Goal: Task Accomplishment & Management: Manage account settings

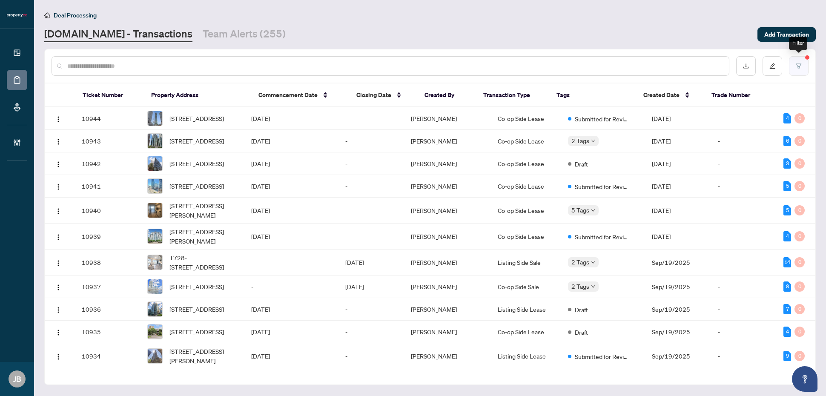
click at [801, 60] on button "button" at bounding box center [799, 66] width 20 height 20
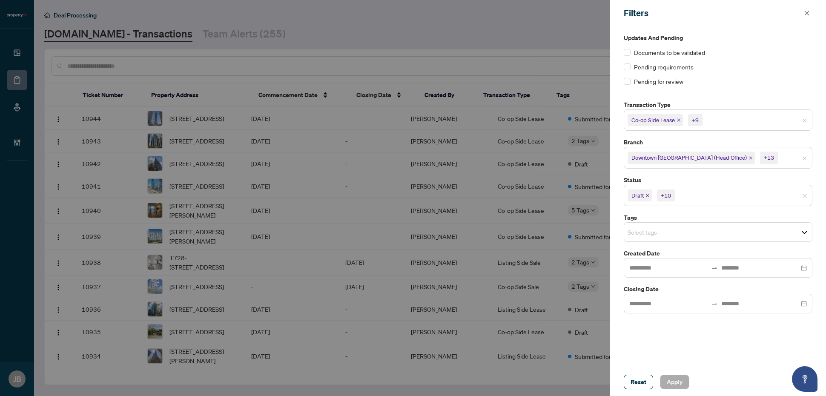
click at [716, 195] on input "search" at bounding box center [707, 195] width 60 height 10
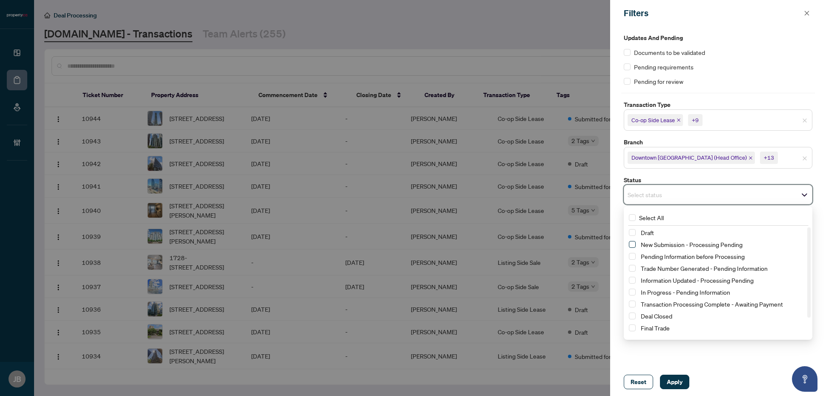
click at [631, 246] on span "Select New Submission - Processing Pending" at bounding box center [632, 244] width 7 height 7
click at [633, 281] on span "Select Information Updated - Processing Pending" at bounding box center [632, 282] width 7 height 7
click at [725, 125] on input "search" at bounding box center [734, 120] width 60 height 10
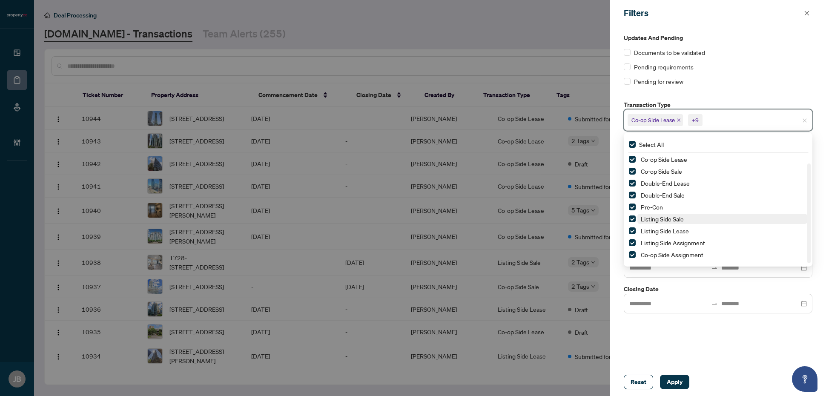
scroll to position [10, 0]
click at [633, 196] on span "Select Pre-Con" at bounding box center [632, 197] width 7 height 7
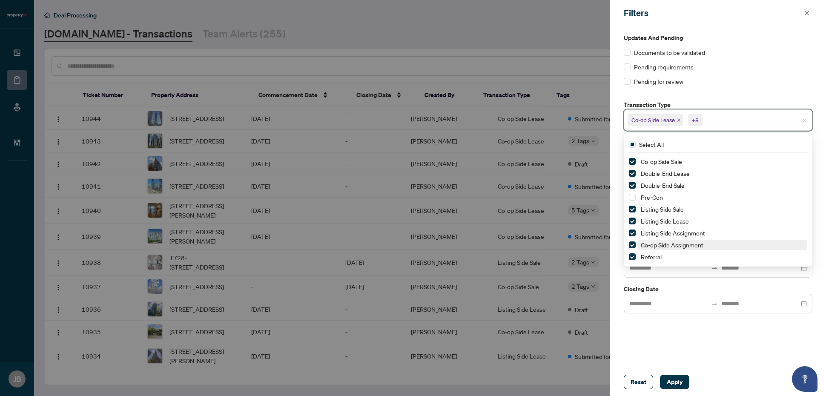
scroll to position [0, 0]
click at [752, 67] on div "Pending requirements" at bounding box center [718, 66] width 189 height 9
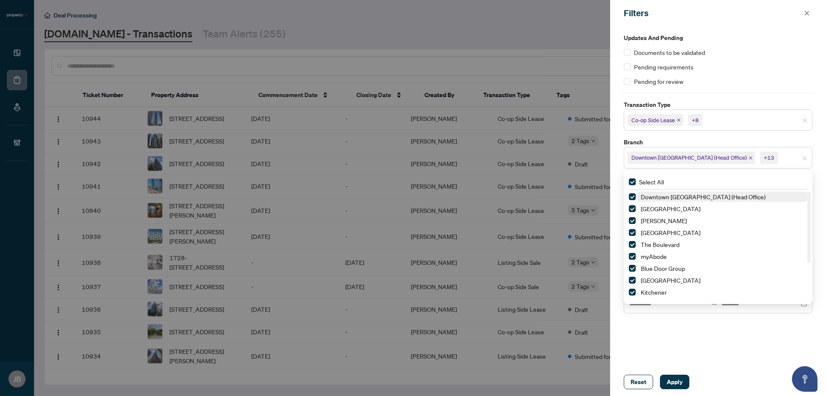
click at [697, 162] on span "Downtown [GEOGRAPHIC_DATA] (Head Office)" at bounding box center [689, 157] width 115 height 9
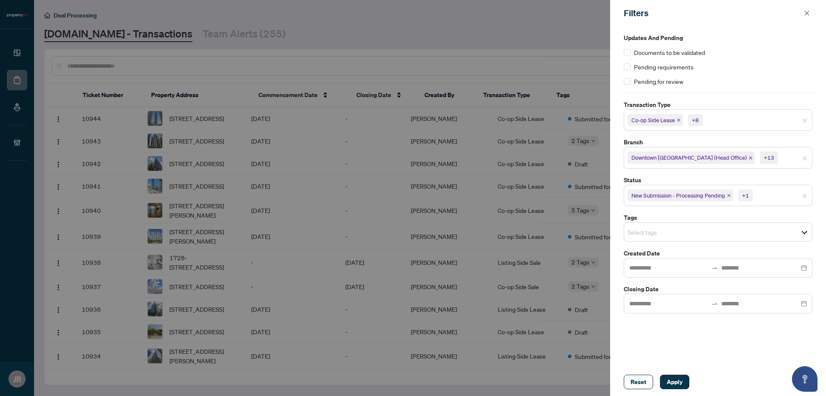
drag, startPoint x: 713, startPoint y: 330, endPoint x: 699, endPoint y: 372, distance: 44.0
click at [716, 334] on div "Updates and Pending Documents to be validated Pending requirements Pending for …" at bounding box center [718, 197] width 216 height 342
click at [675, 380] on span "Apply" at bounding box center [675, 382] width 16 height 14
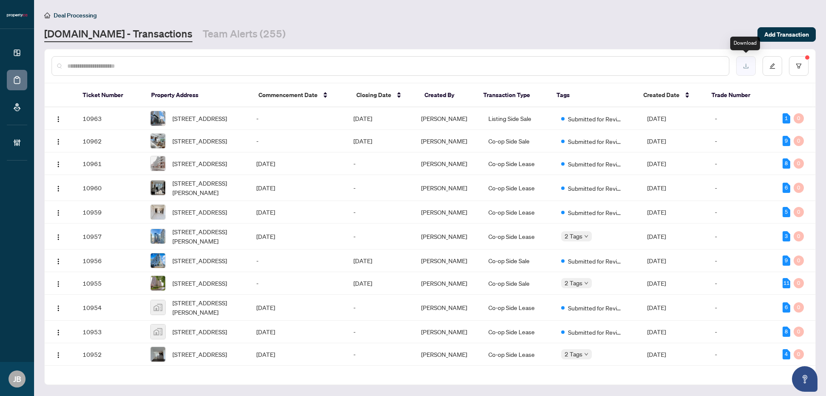
click at [744, 65] on icon "download" at bounding box center [746, 66] width 6 height 6
click at [466, 63] on input "text" at bounding box center [394, 65] width 655 height 9
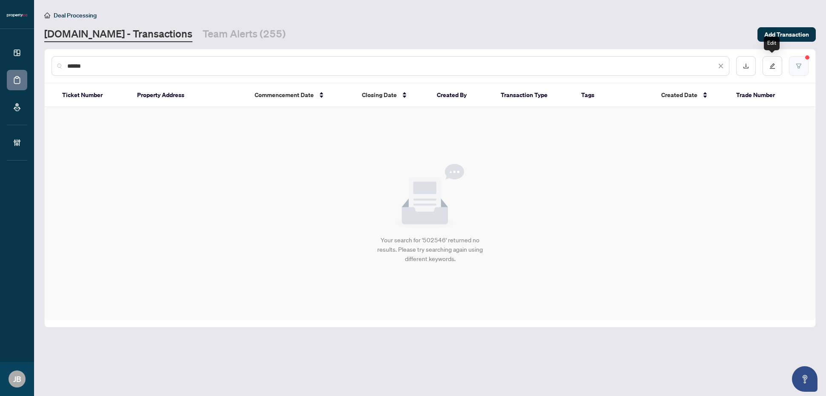
type input "******"
click at [800, 64] on icon "filter" at bounding box center [799, 66] width 6 height 6
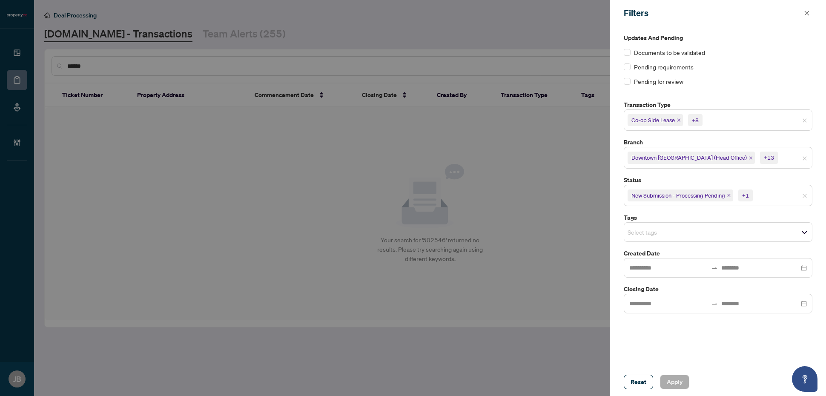
click at [772, 199] on input "search" at bounding box center [785, 195] width 60 height 10
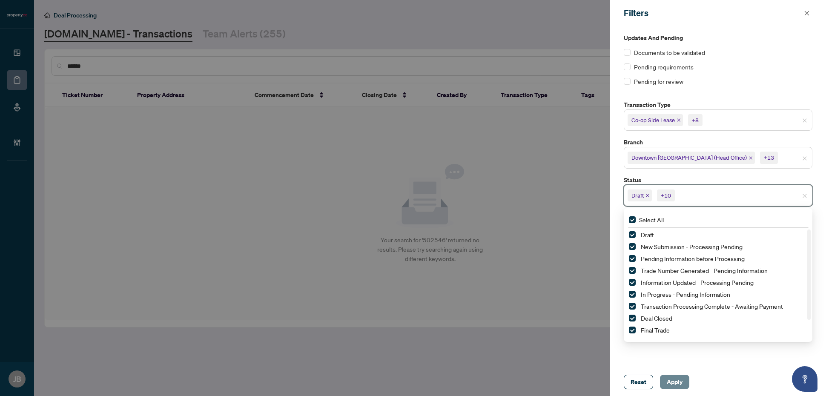
click at [672, 382] on span "Apply" at bounding box center [675, 382] width 16 height 14
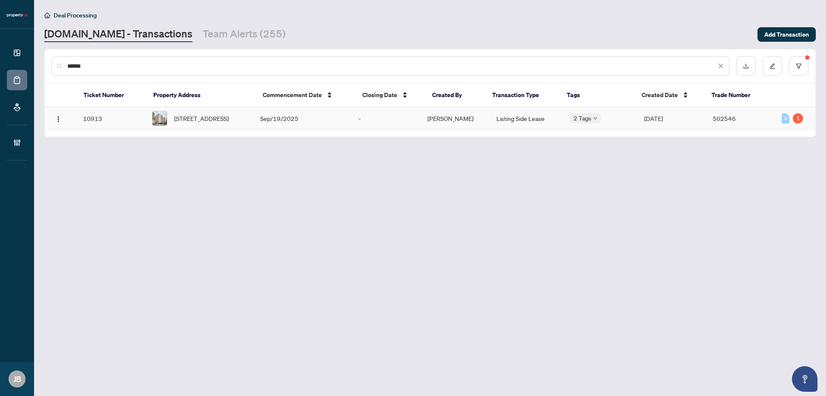
click at [308, 121] on td "Sep/19/2025" at bounding box center [302, 118] width 98 height 23
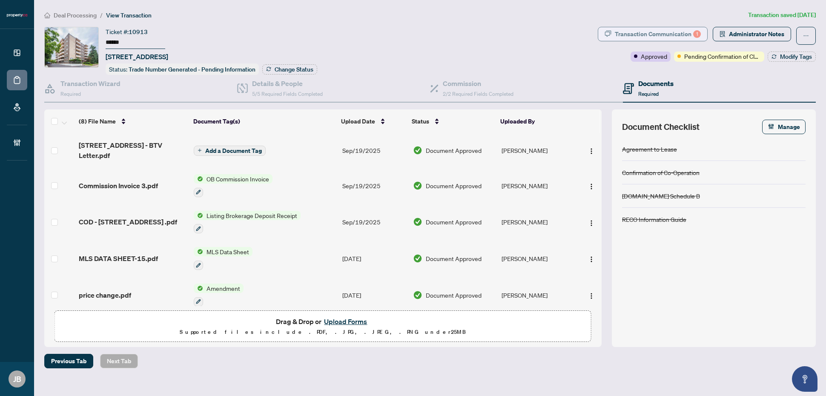
click at [677, 36] on div "Transaction Communication 1" at bounding box center [658, 34] width 86 height 14
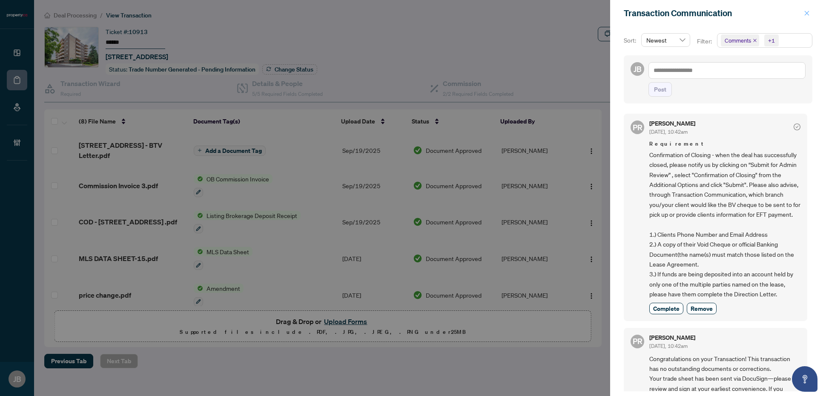
click at [808, 14] on icon "close" at bounding box center [807, 13] width 6 height 6
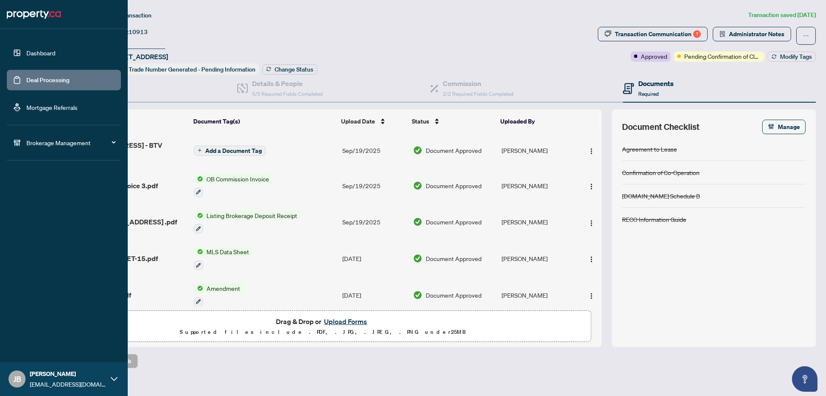
drag, startPoint x: 31, startPoint y: 80, endPoint x: 31, endPoint y: 86, distance: 6.0
click at [31, 80] on link "Deal Processing" at bounding box center [47, 80] width 43 height 8
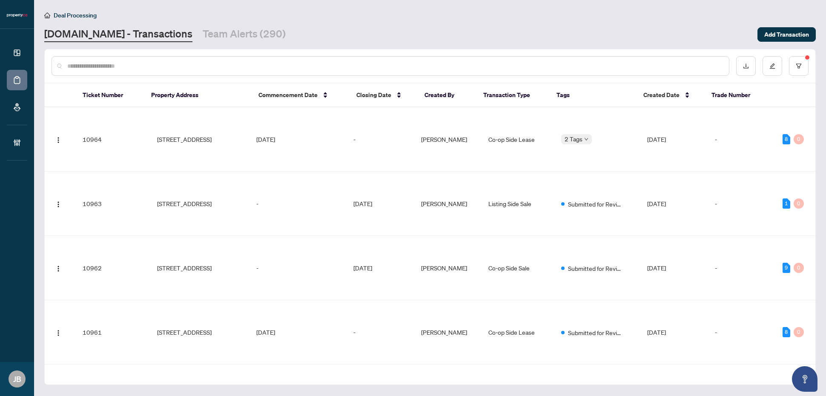
click at [178, 65] on input "text" at bounding box center [394, 65] width 655 height 9
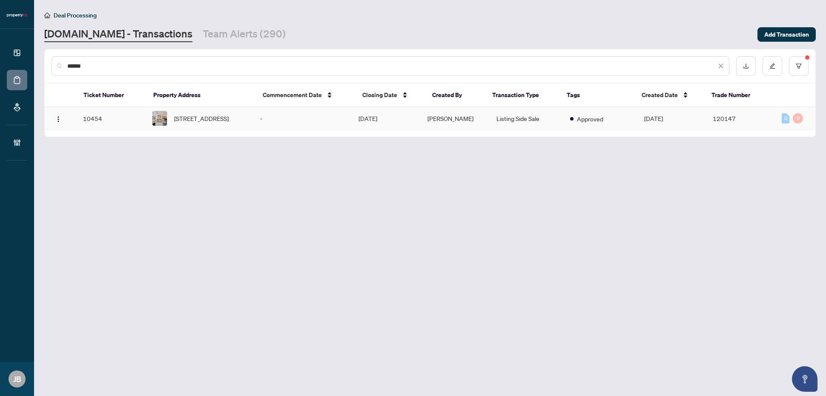
type input "******"
click at [480, 120] on td "[PERSON_NAME]" at bounding box center [455, 118] width 69 height 23
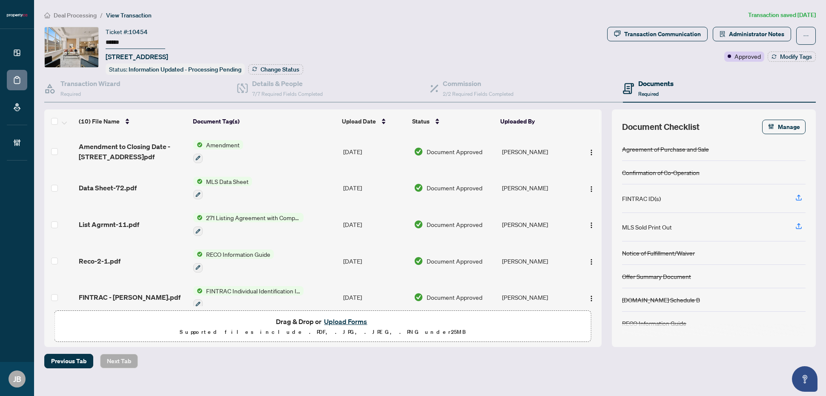
click at [357, 323] on button "Upload Forms" at bounding box center [346, 321] width 48 height 11
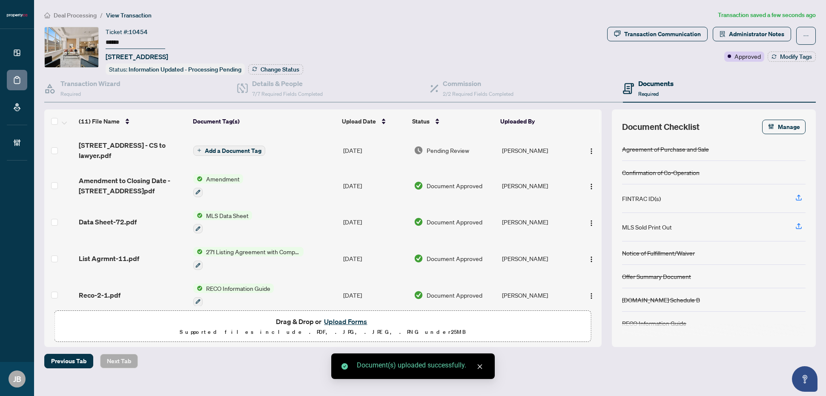
click at [523, 149] on td "[PERSON_NAME]" at bounding box center [538, 150] width 78 height 34
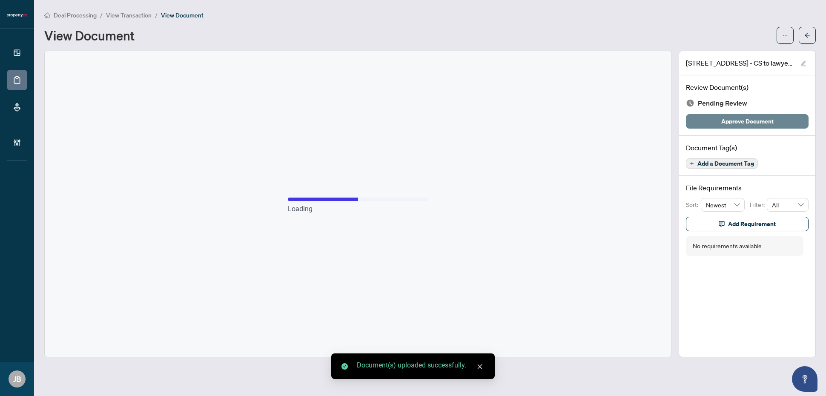
click at [748, 118] on span "Approve Document" at bounding box center [748, 122] width 52 height 14
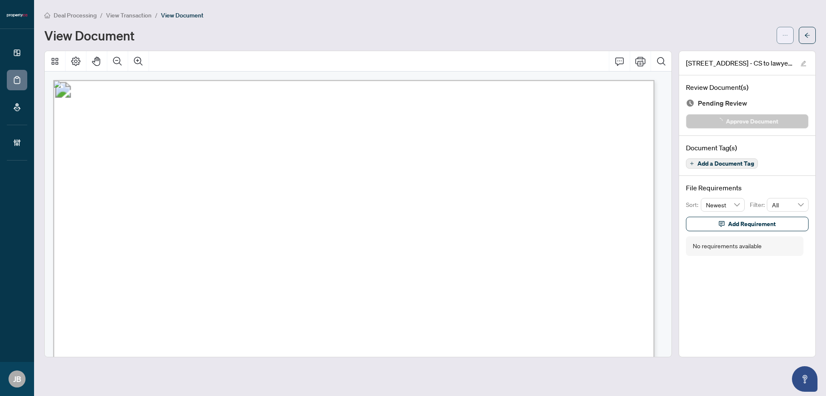
click at [782, 35] on icon "ellipsis" at bounding box center [785, 35] width 6 height 6
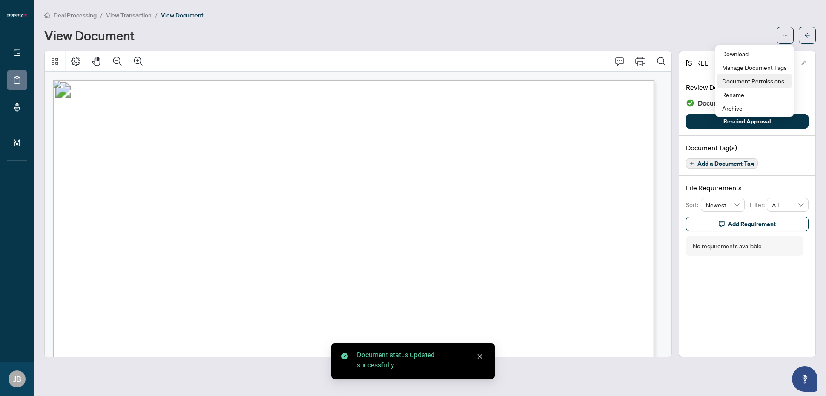
click at [757, 80] on span "Document Permissions" at bounding box center [754, 80] width 65 height 9
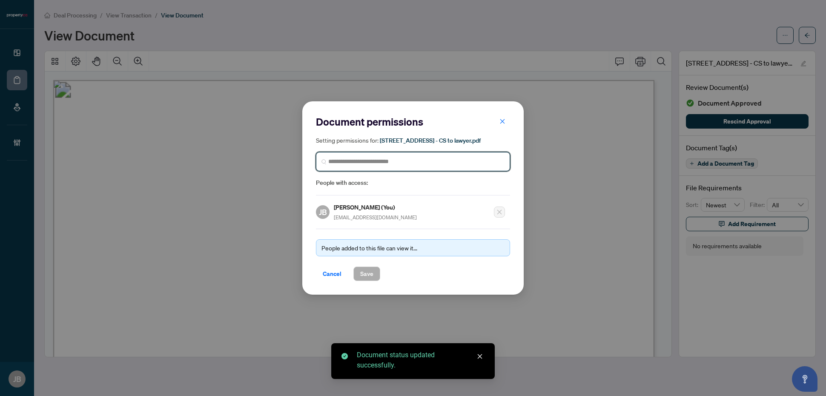
click at [392, 160] on input "search" at bounding box center [416, 161] width 176 height 9
type input "******"
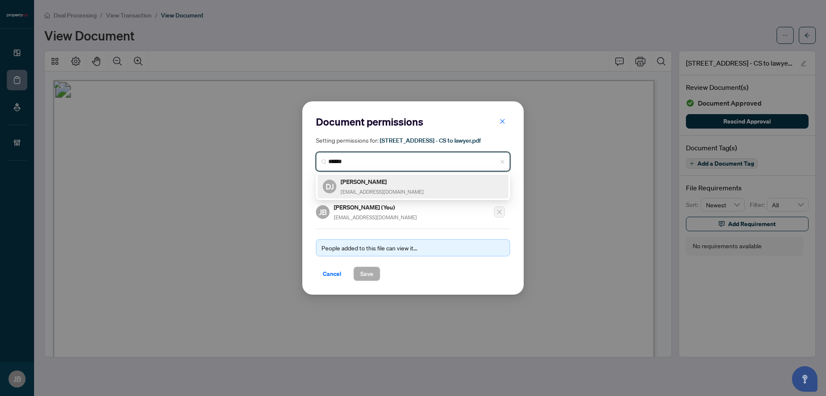
click at [371, 186] on div "[PERSON_NAME] [PERSON_NAME][EMAIL_ADDRESS][DOMAIN_NAME]" at bounding box center [382, 187] width 83 height 20
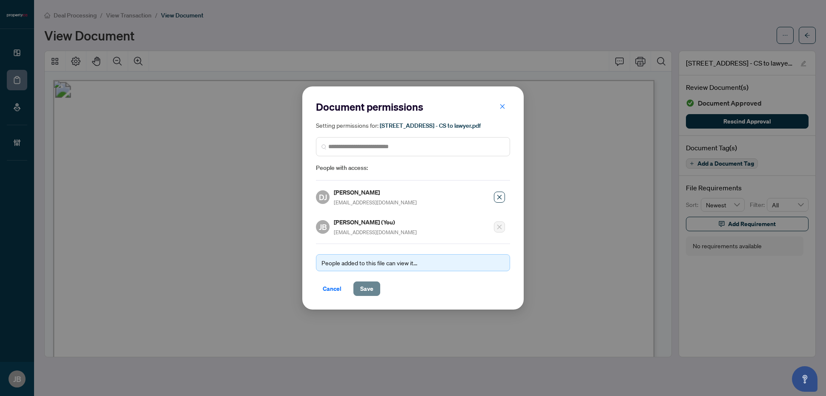
click at [361, 293] on span "Save" at bounding box center [366, 289] width 13 height 14
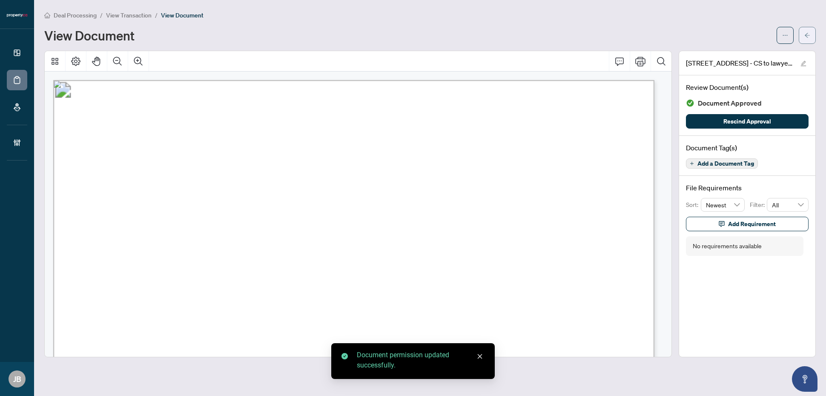
drag, startPoint x: 811, startPoint y: 36, endPoint x: 814, endPoint y: 41, distance: 5.5
click at [814, 41] on button "button" at bounding box center [807, 35] width 17 height 17
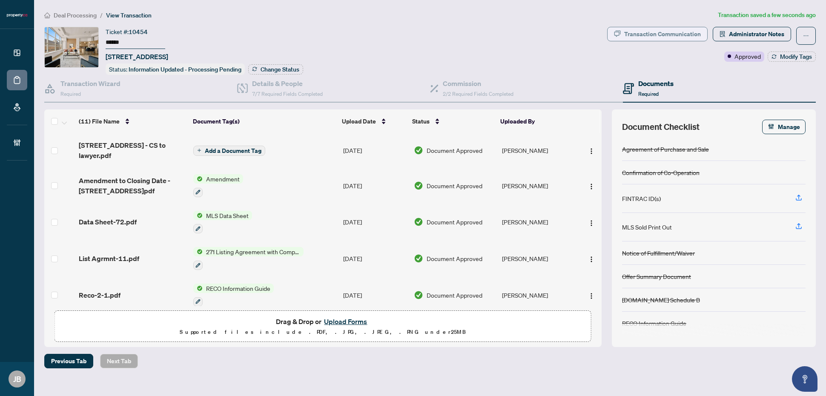
click at [689, 32] on div "Transaction Communication" at bounding box center [662, 34] width 77 height 14
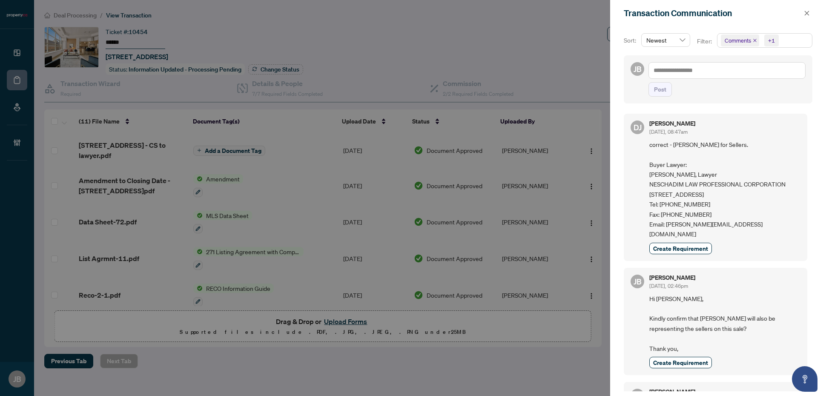
click at [808, 13] on icon "close" at bounding box center [807, 13] width 6 height 6
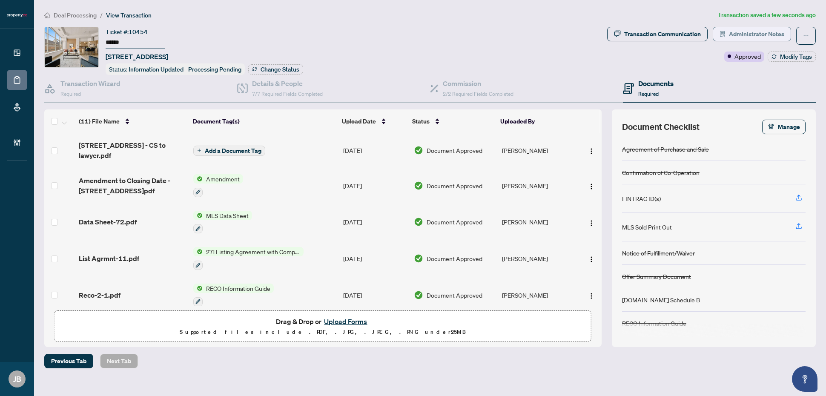
click at [779, 31] on span "Administrator Notes" at bounding box center [756, 34] width 55 height 14
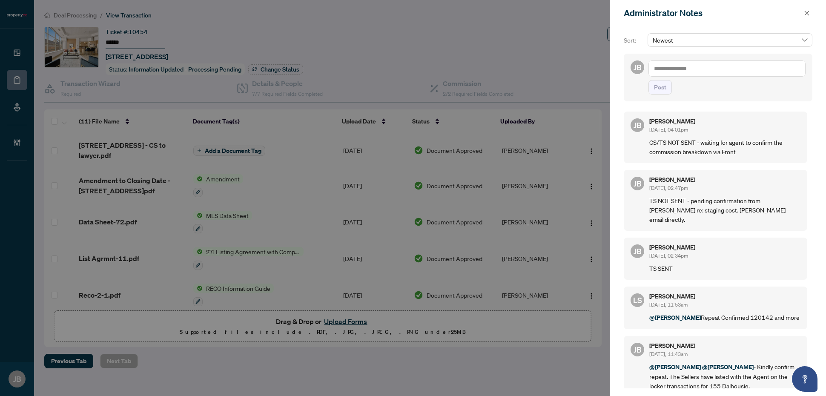
drag, startPoint x: 806, startPoint y: 13, endPoint x: 805, endPoint y: 17, distance: 4.8
click at [806, 13] on icon "close" at bounding box center [807, 13] width 5 height 5
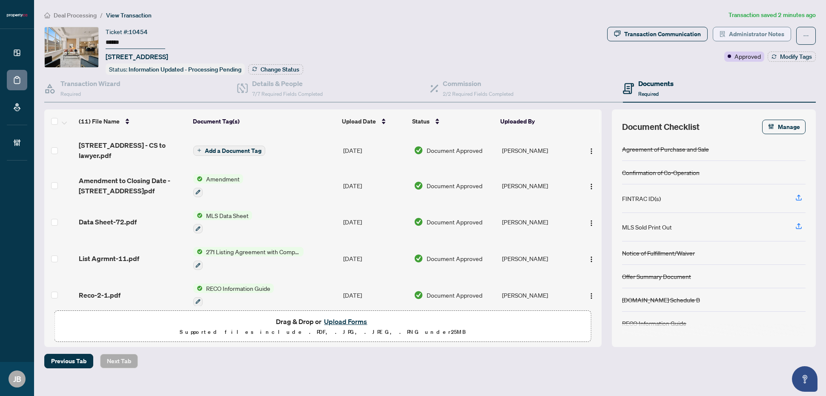
click at [765, 35] on span "Administrator Notes" at bounding box center [756, 34] width 55 height 14
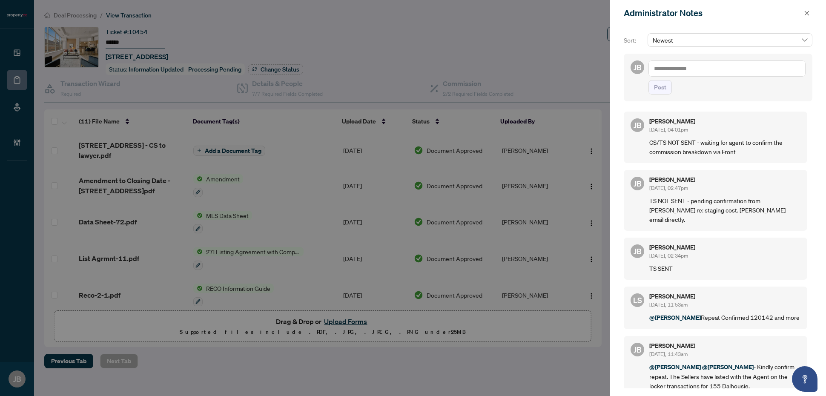
click at [710, 73] on textarea at bounding box center [727, 68] width 157 height 16
type textarea "*"
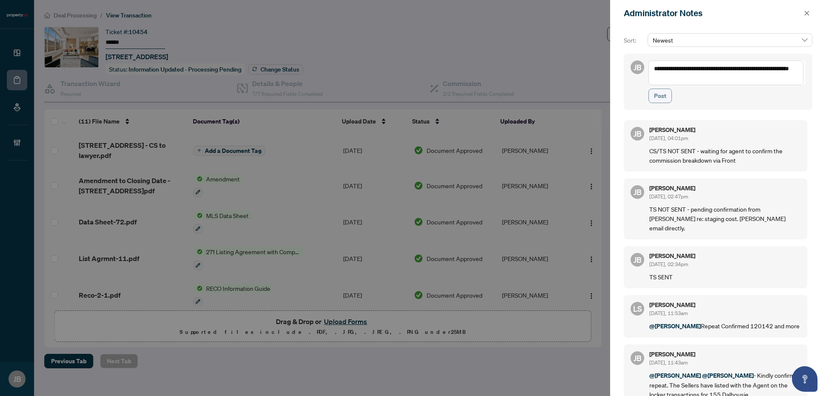
type textarea "**********"
drag, startPoint x: 665, startPoint y: 95, endPoint x: 697, endPoint y: 105, distance: 33.1
click at [666, 96] on span "Post" at bounding box center [660, 96] width 12 height 14
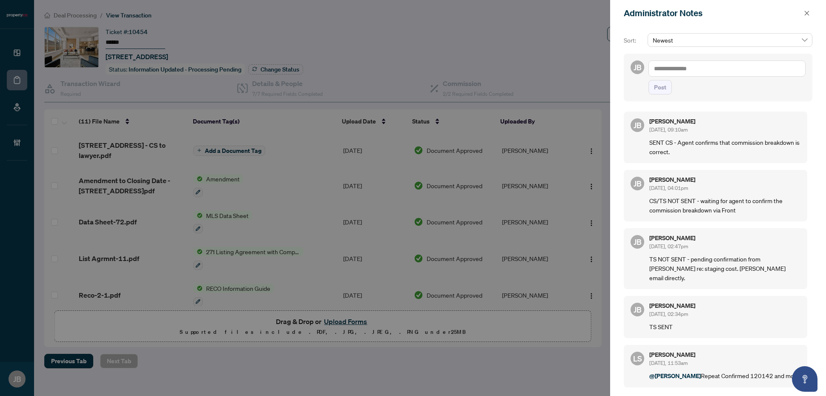
click at [727, 71] on textarea at bounding box center [727, 68] width 157 height 16
type textarea "*******"
click at [665, 89] on span "Post" at bounding box center [660, 88] width 12 height 14
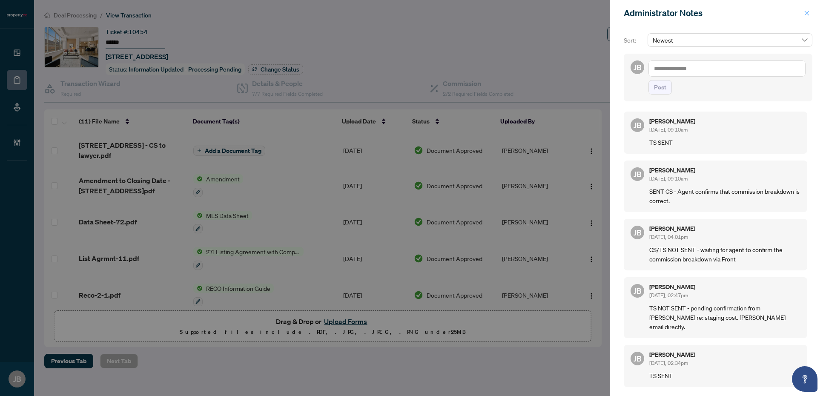
click at [808, 9] on span "button" at bounding box center [807, 13] width 6 height 14
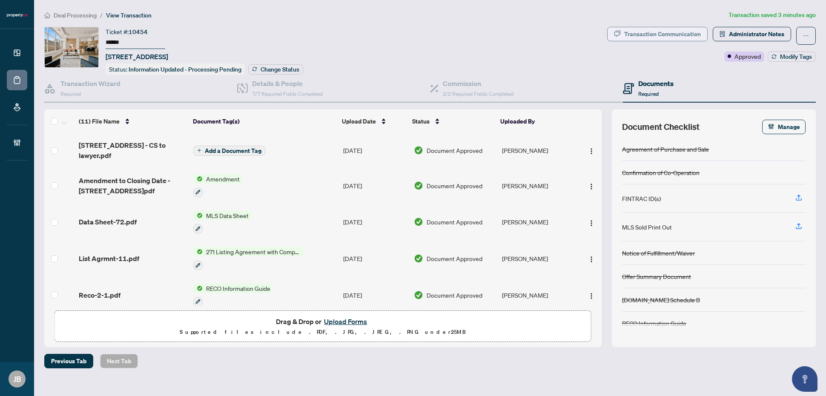
click at [671, 35] on div "Transaction Communication" at bounding box center [662, 34] width 77 height 14
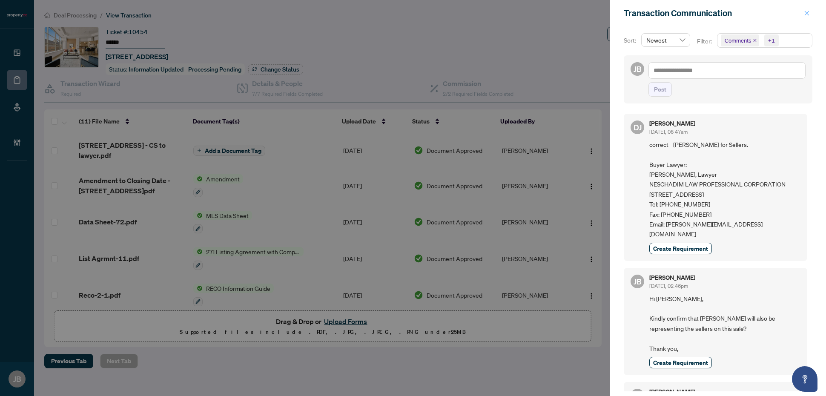
click at [806, 13] on icon "close" at bounding box center [807, 13] width 6 height 6
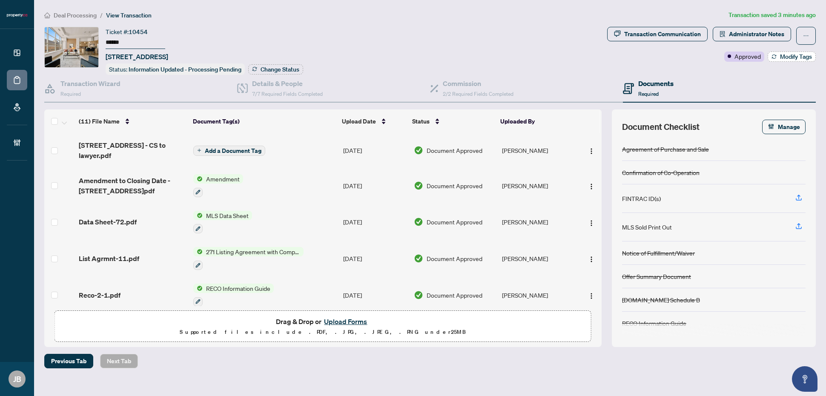
click at [791, 57] on span "Modify Tags" at bounding box center [796, 57] width 32 height 6
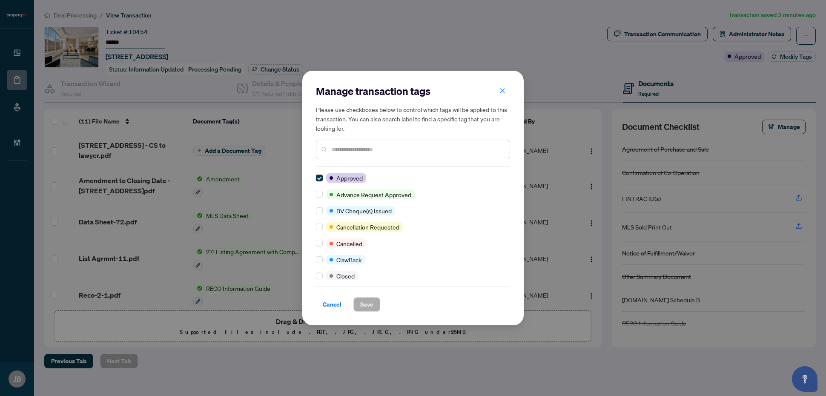
click at [408, 146] on input "text" at bounding box center [417, 149] width 171 height 9
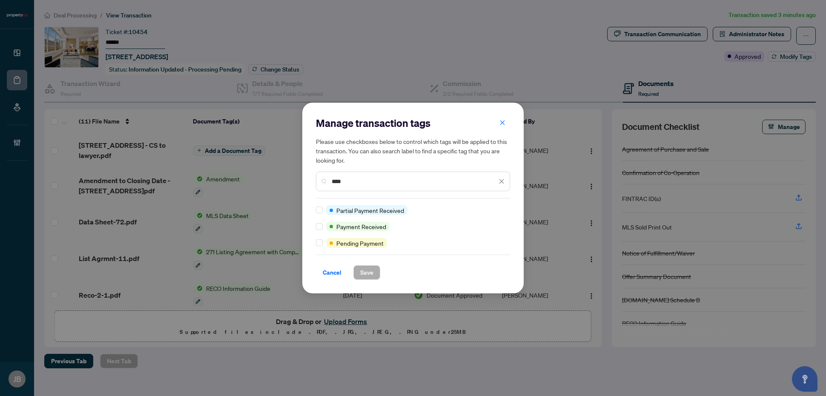
type input "****"
click at [369, 270] on span "Save" at bounding box center [366, 273] width 13 height 14
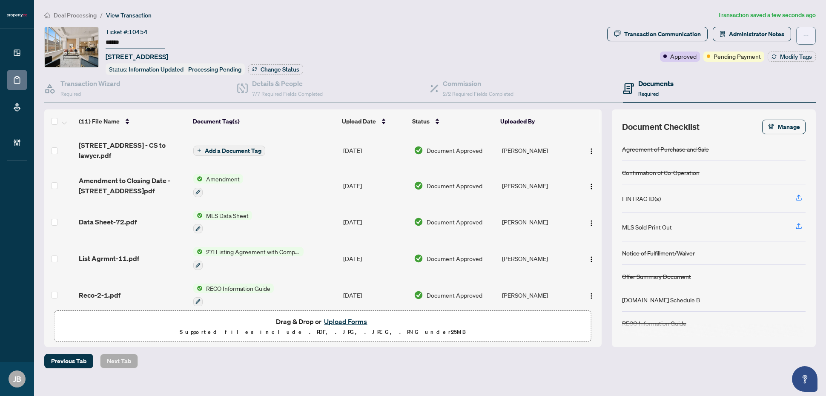
click at [805, 33] on icon "ellipsis" at bounding box center [806, 36] width 6 height 6
click at [767, 93] on span "Submit for Completion" at bounding box center [776, 95] width 65 height 9
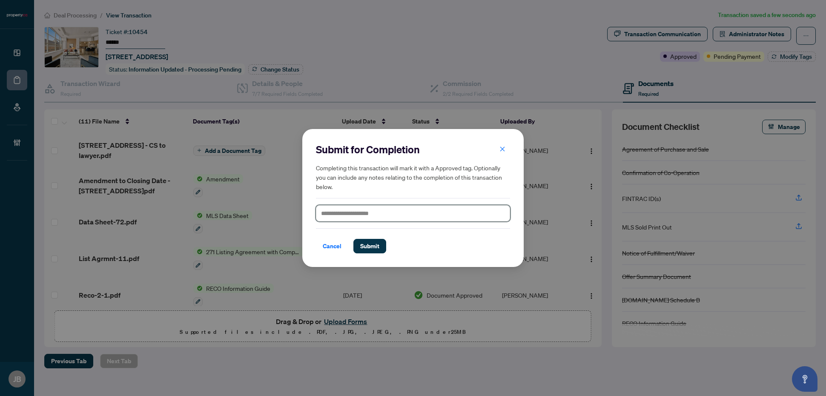
click at [393, 211] on textarea at bounding box center [413, 213] width 194 height 17
paste textarea "**********"
type textarea "**********"
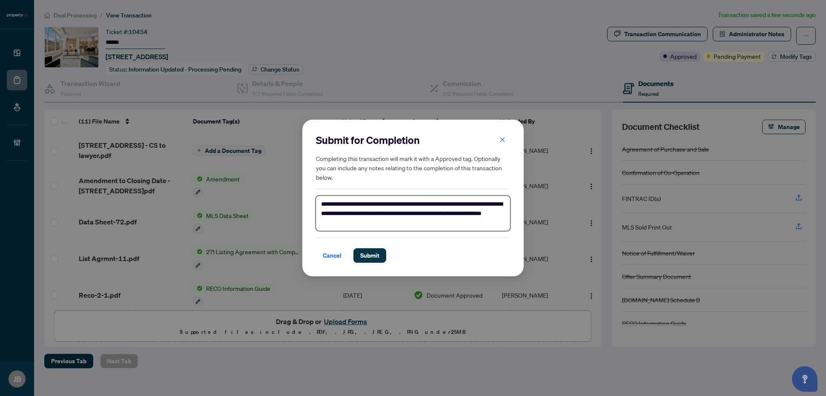
type textarea "**********"
click at [374, 253] on span "Submit" at bounding box center [369, 256] width 19 height 14
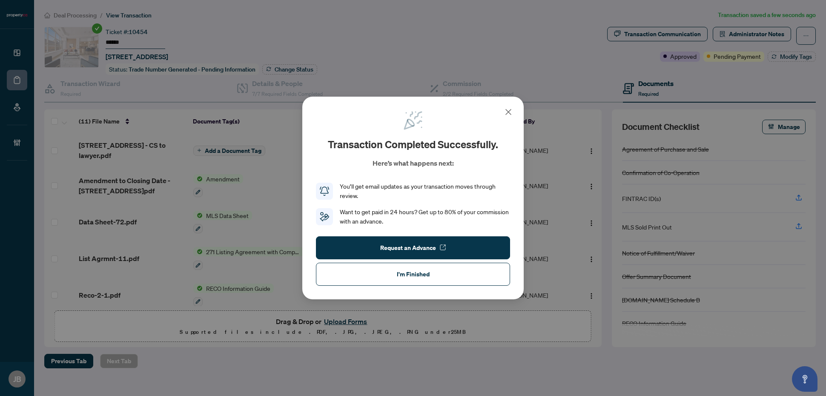
drag, startPoint x: 385, startPoint y: 275, endPoint x: 405, endPoint y: 241, distance: 39.5
click at [385, 275] on button "I'm Finished" at bounding box center [413, 274] width 194 height 23
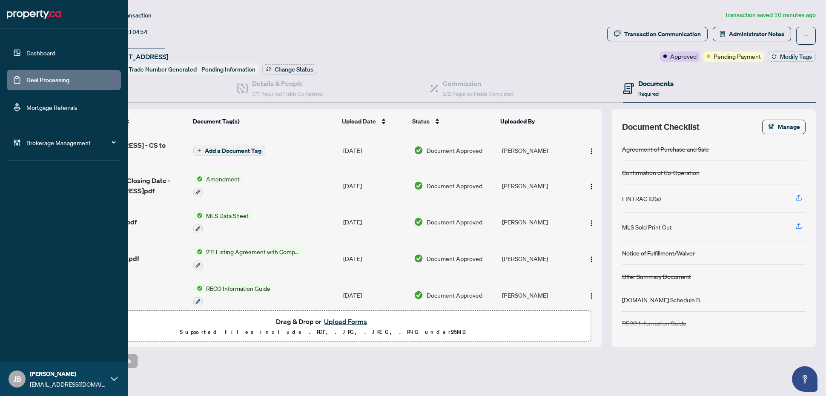
drag, startPoint x: 35, startPoint y: 79, endPoint x: 32, endPoint y: 86, distance: 6.7
click at [35, 79] on link "Deal Processing" at bounding box center [47, 80] width 43 height 8
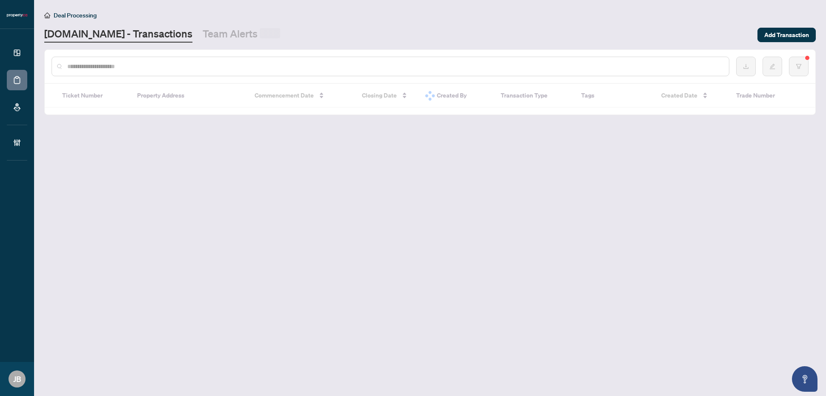
click at [197, 70] on div at bounding box center [391, 67] width 678 height 20
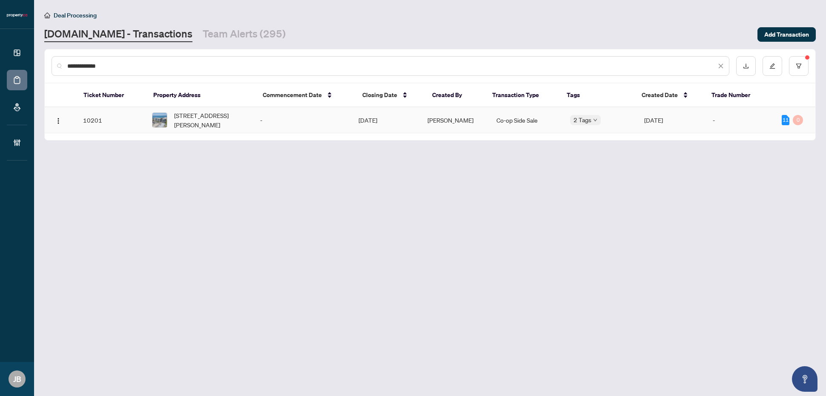
type input "**********"
click at [454, 118] on span "[PERSON_NAME]" at bounding box center [451, 120] width 46 height 8
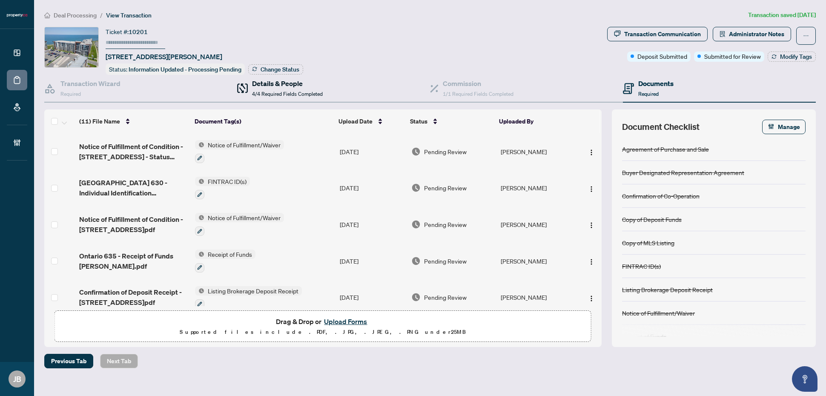
click at [312, 92] on span "4/4 Required Fields Completed" at bounding box center [287, 94] width 71 height 6
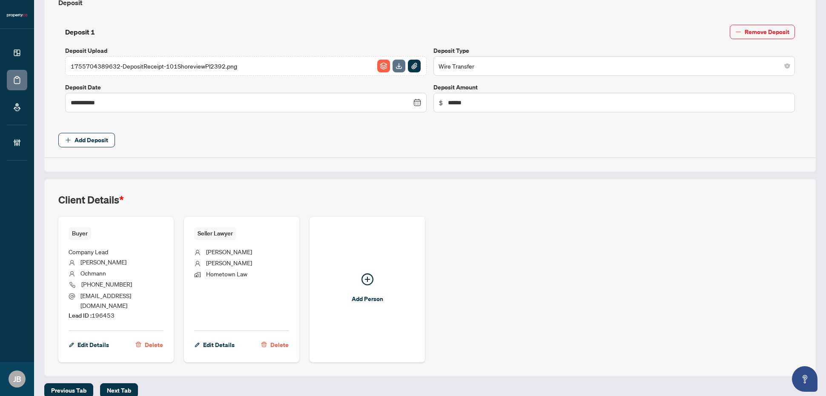
scroll to position [321, 0]
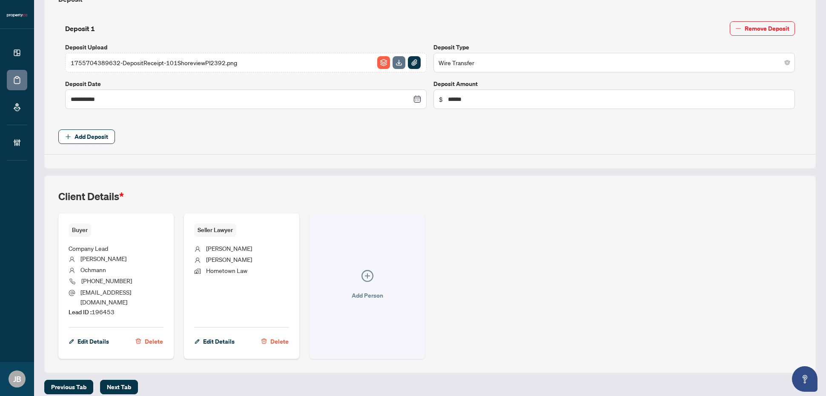
click at [365, 273] on icon "plus-circle" at bounding box center [367, 275] width 5 height 5
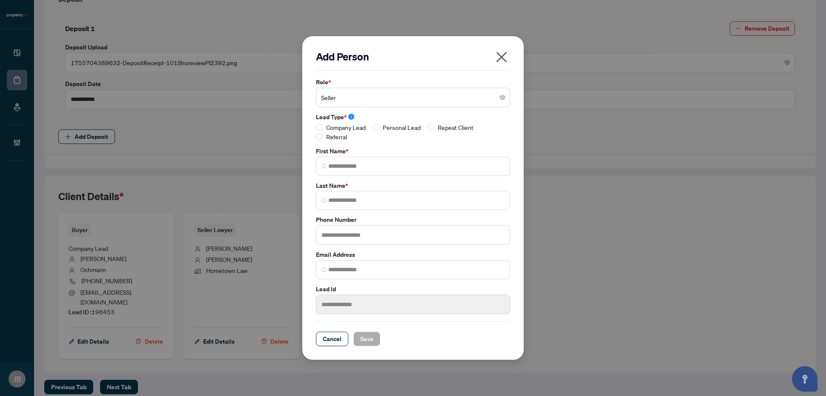
click at [357, 97] on span "Seller" at bounding box center [413, 97] width 184 height 16
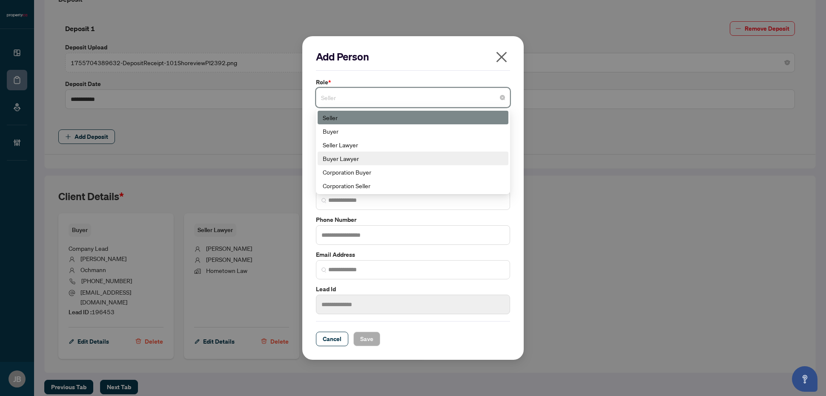
click at [350, 156] on div "Buyer Lawyer" at bounding box center [413, 158] width 181 height 9
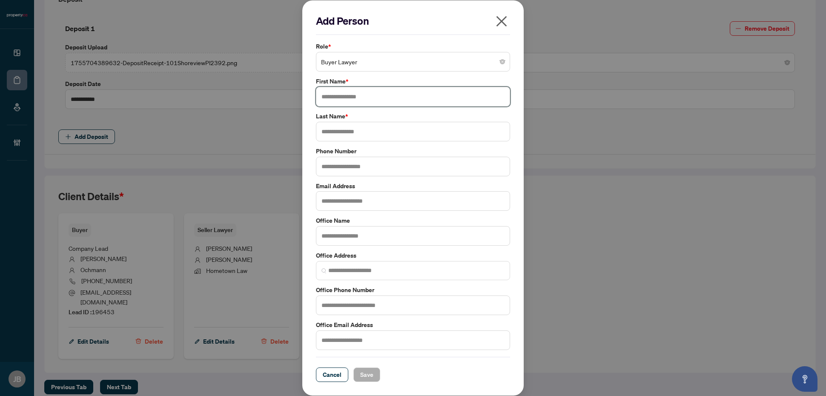
click at [356, 97] on input "text" at bounding box center [413, 97] width 194 height 20
type input "*****"
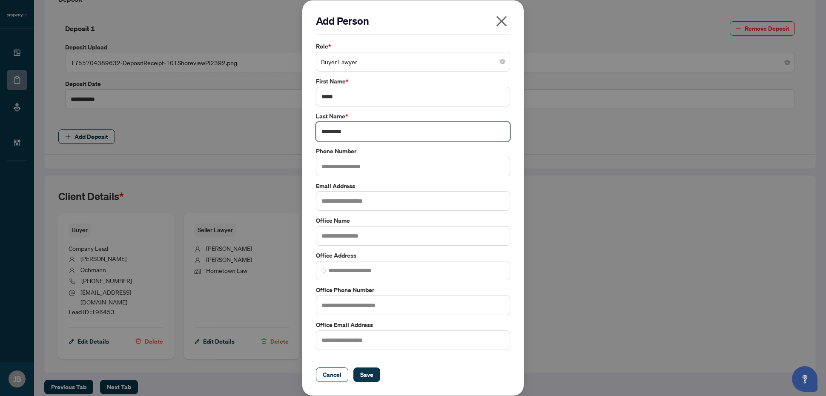
type input "*********"
click at [322, 305] on input "text" at bounding box center [413, 306] width 194 height 20
type input "**********"
click at [364, 377] on span "Save" at bounding box center [366, 375] width 13 height 14
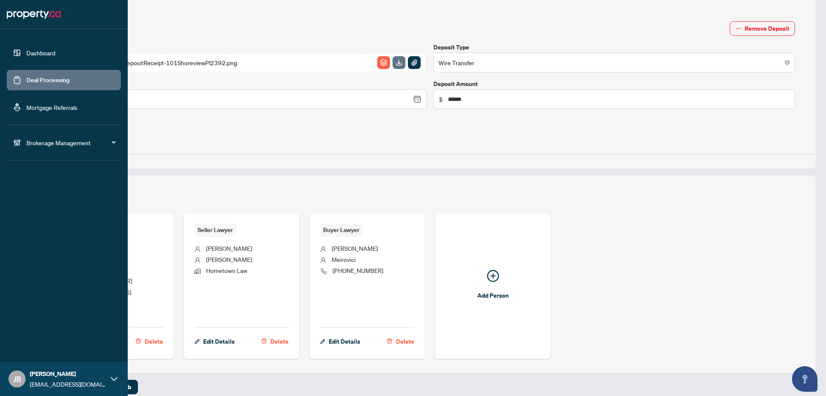
click at [43, 82] on link "Deal Processing" at bounding box center [47, 80] width 43 height 8
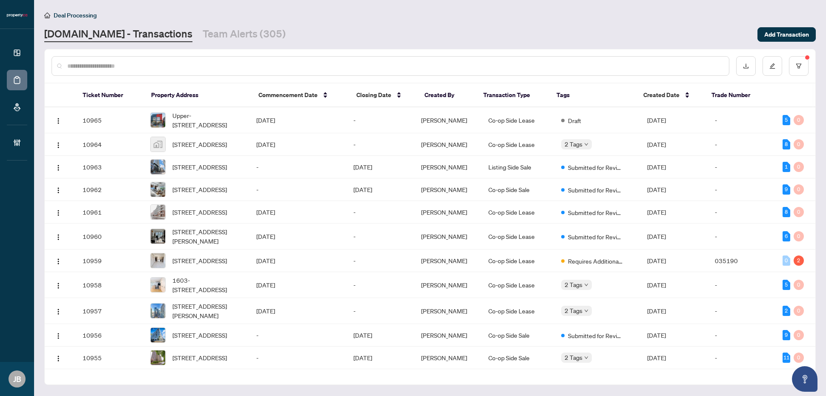
click at [156, 62] on input "text" at bounding box center [394, 65] width 655 height 9
paste input "*****"
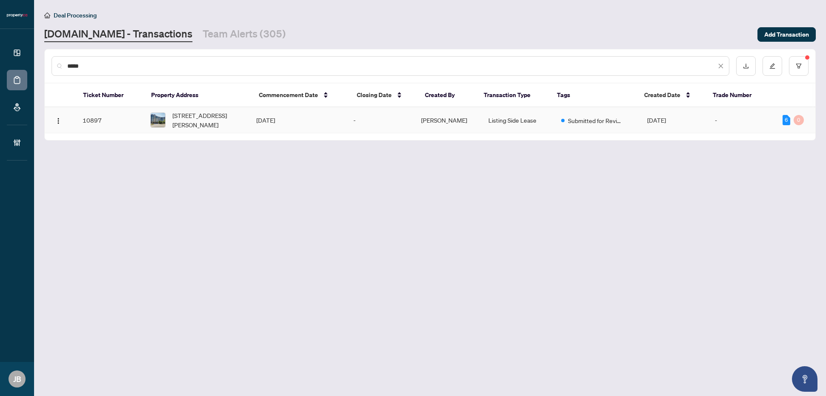
type input "*****"
click at [450, 118] on span "[PERSON_NAME]" at bounding box center [444, 120] width 46 height 8
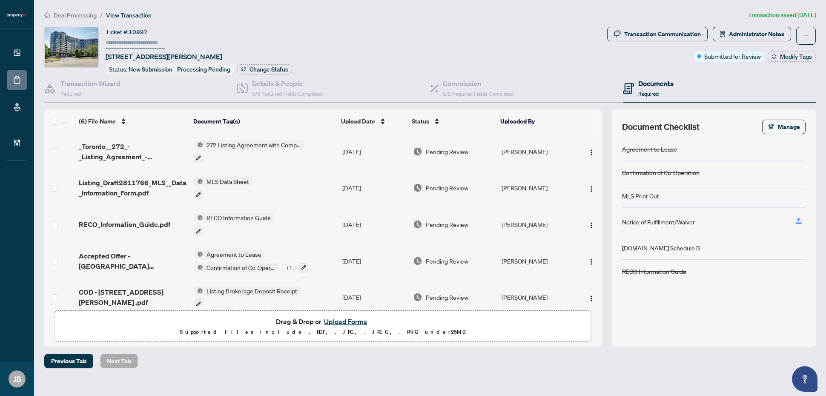
click at [52, 120] on th at bounding box center [59, 121] width 31 height 24
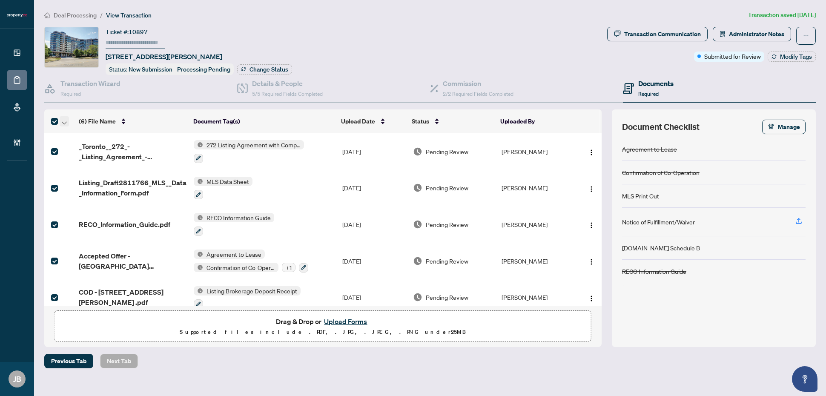
click at [64, 121] on icon "button" at bounding box center [64, 122] width 5 height 3
click at [118, 134] on span "Open Selected in New Tab(s)" at bounding box center [104, 134] width 76 height 9
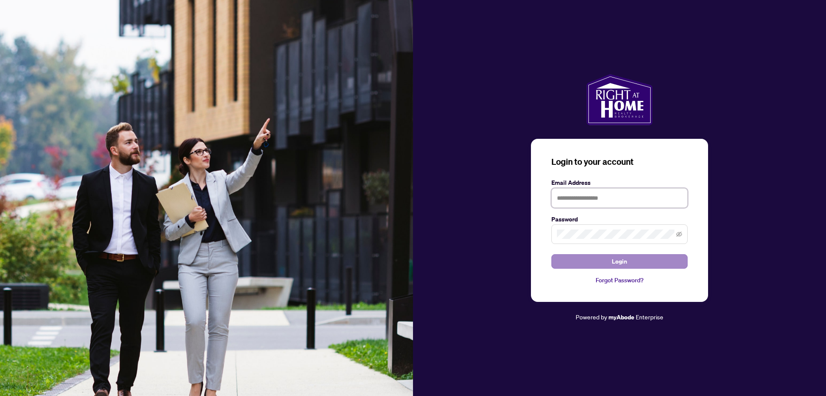
type input "**********"
click at [632, 263] on button "Login" at bounding box center [620, 261] width 136 height 14
